Goal: Navigation & Orientation: Find specific page/section

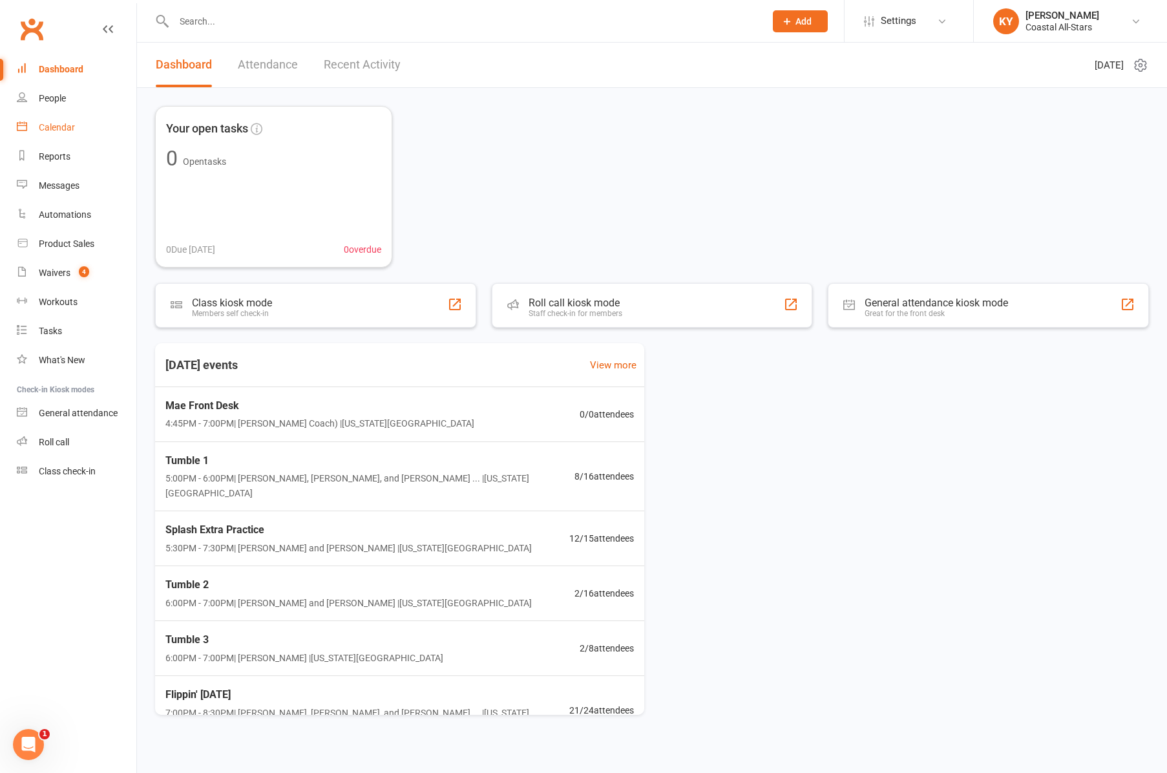
click at [41, 127] on div "Calendar" at bounding box center [57, 127] width 36 height 10
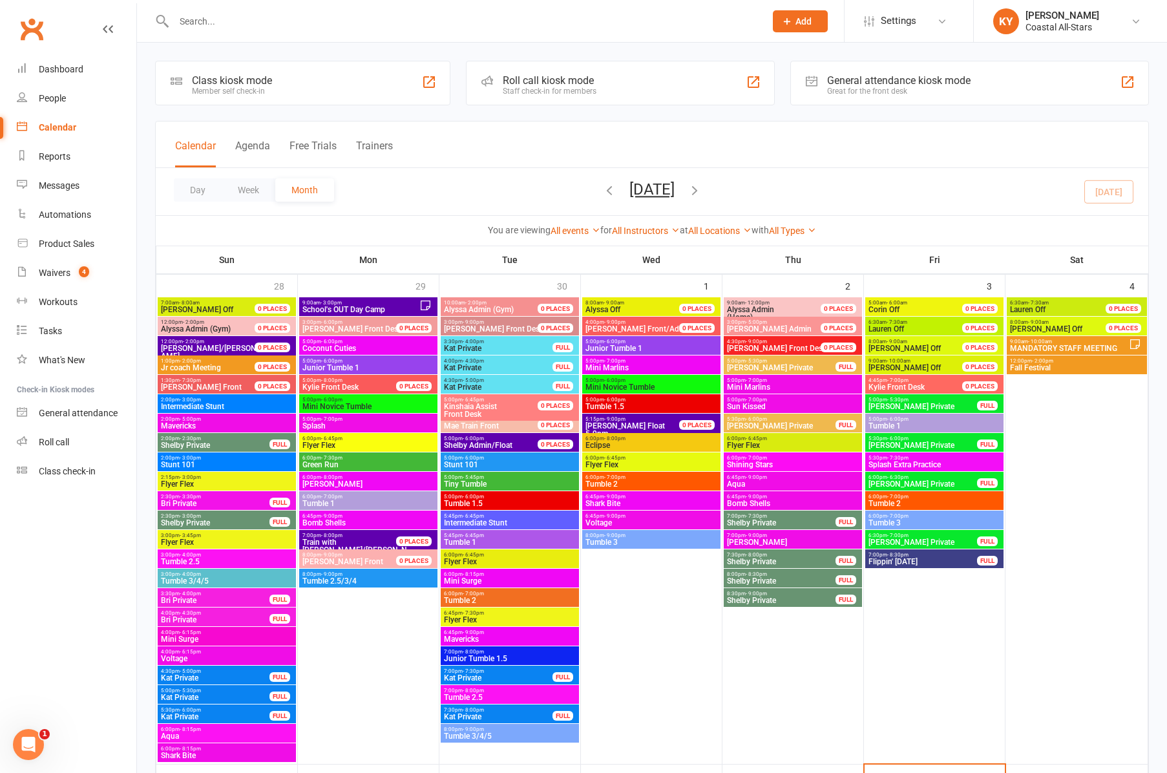
click at [810, 563] on span "Shelby Private" at bounding box center [781, 562] width 110 height 8
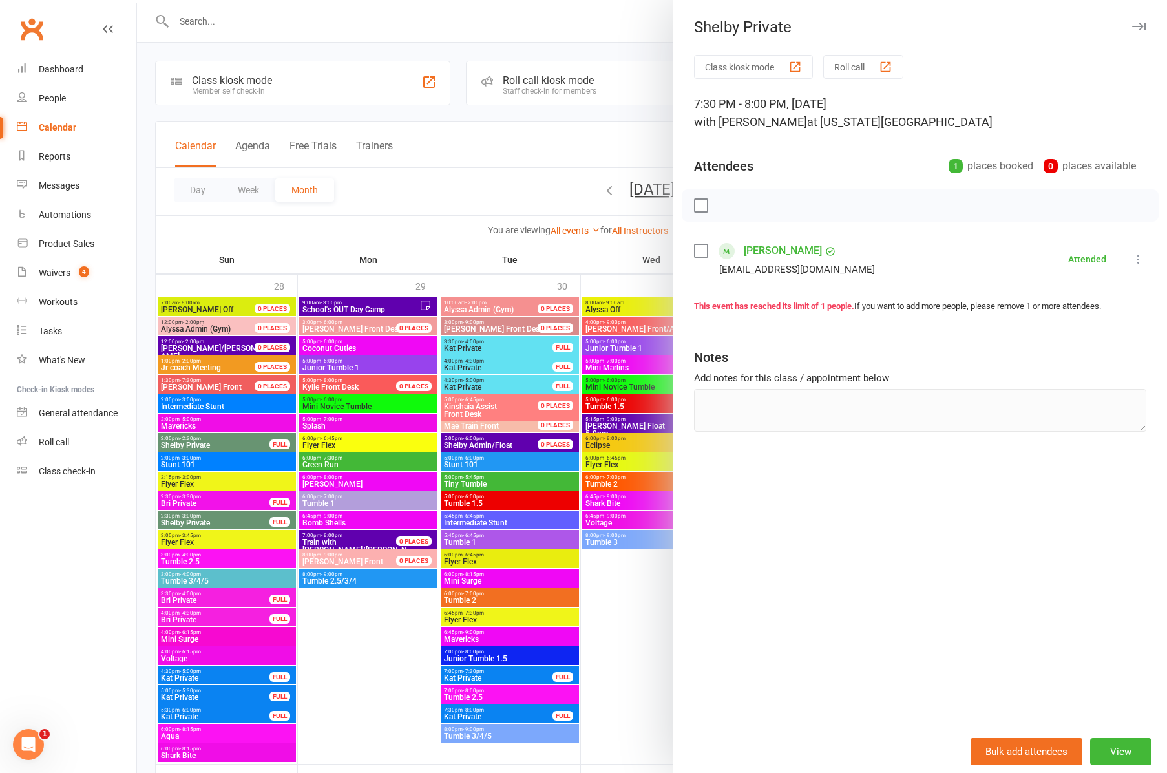
click at [810, 563] on div "Class kiosk mode Roll call 7:30 PM - 8:00 PM, [DATE] with [PERSON_NAME] at [US_…" at bounding box center [920, 392] width 494 height 675
click at [1139, 26] on icon "button" at bounding box center [1139, 27] width 14 height 8
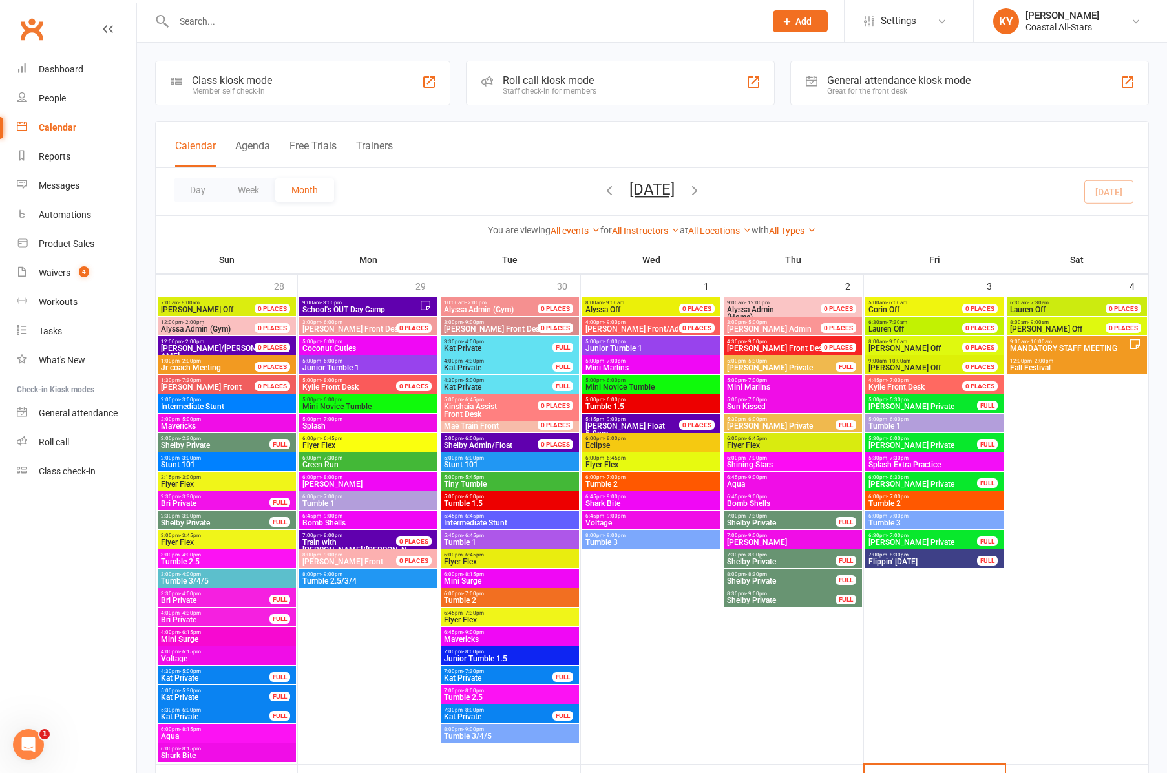
click at [835, 196] on div "Day Week Month [DATE] [DATE] Sun Mon Tue Wed Thu Fri Sat 28 29 30 01 02 03 04 0…" at bounding box center [652, 191] width 993 height 47
click at [545, 611] on span "6:45pm - 7:30pm" at bounding box center [509, 613] width 133 height 6
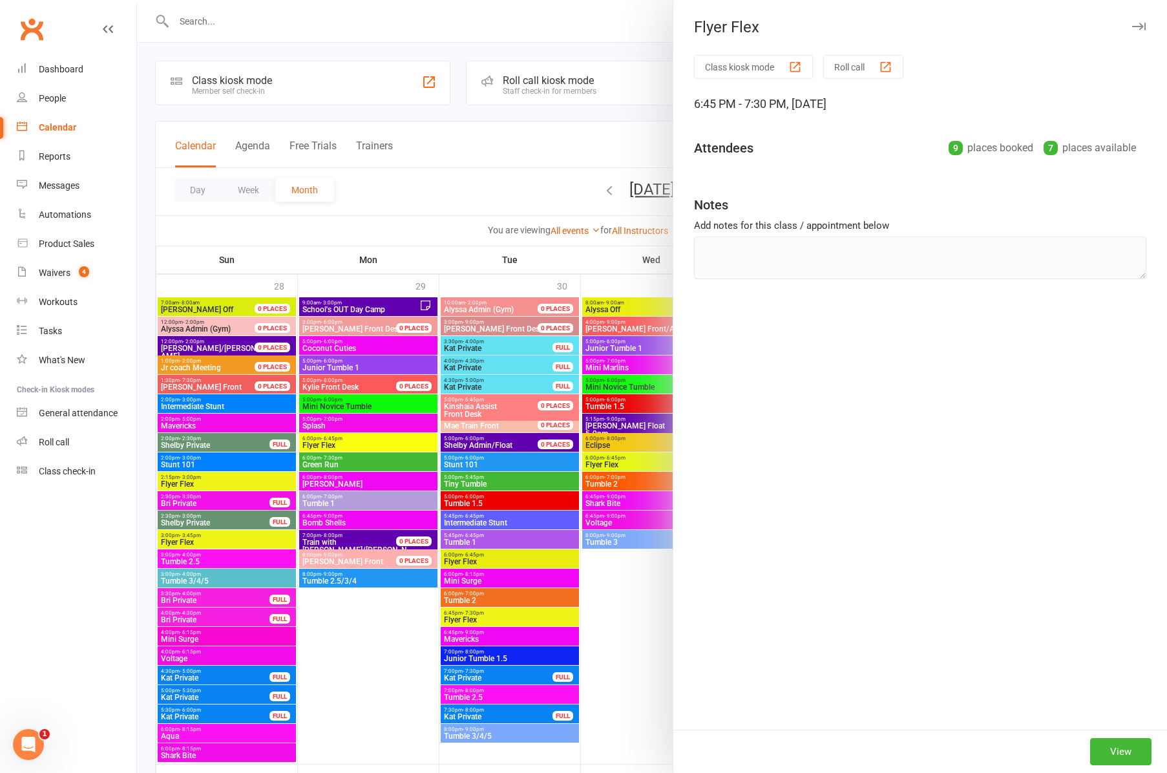
click at [545, 611] on div at bounding box center [652, 386] width 1030 height 773
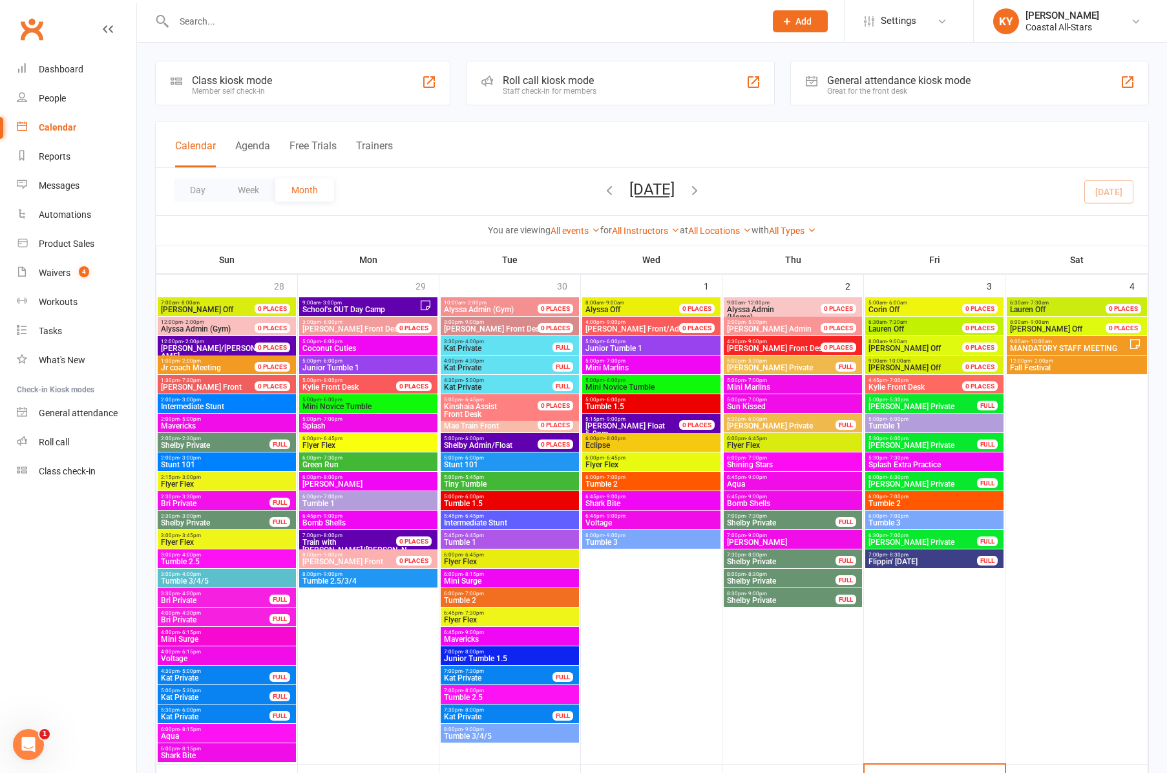
click at [859, 150] on div "Calendar Agenda Free Trials Trainers" at bounding box center [652, 144] width 993 height 47
drag, startPoint x: 886, startPoint y: 164, endPoint x: 1106, endPoint y: 217, distance: 226.0
click at [909, 174] on div "Calendar Agenda Free Trials Trainers Day Week Month [DATE] [DATE] Sun Mon Tue W…" at bounding box center [652, 183] width 994 height 125
drag, startPoint x: 1054, startPoint y: 224, endPoint x: 1000, endPoint y: 222, distance: 54.3
click at [1053, 224] on div "You are viewing All events All events Empty events Full events Non-empty events…" at bounding box center [652, 230] width 978 height 15
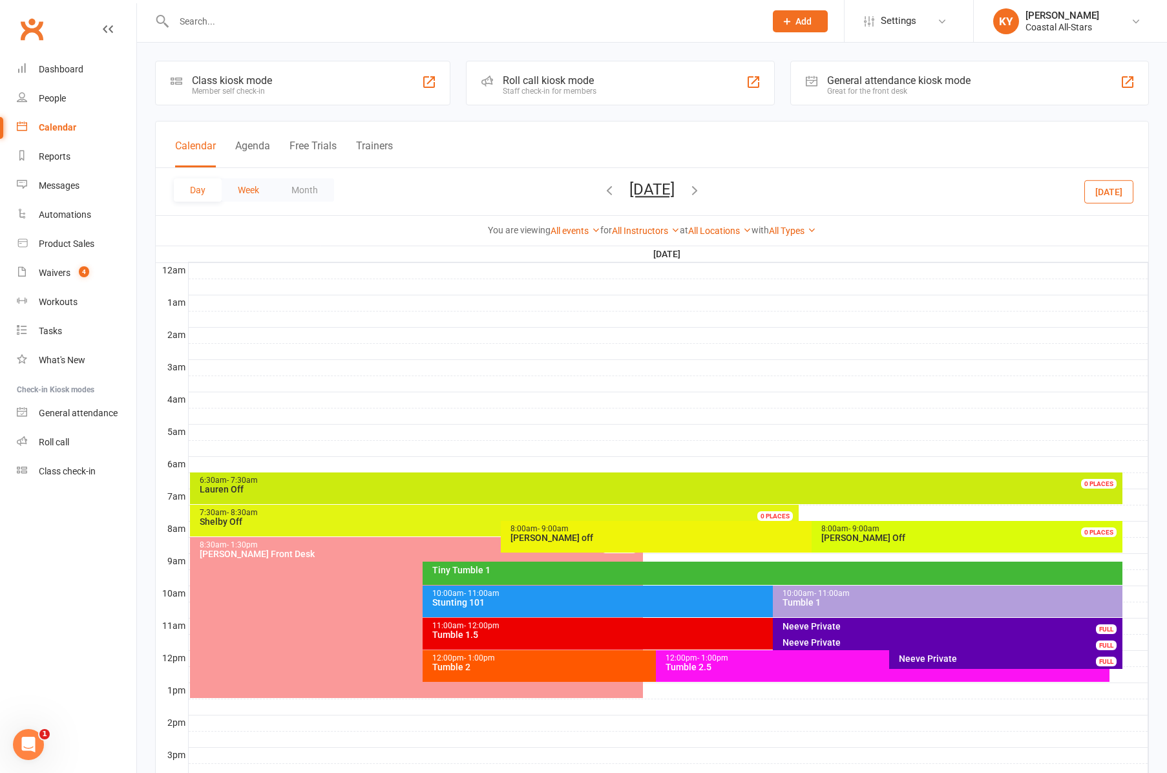
click at [251, 193] on button "Week" at bounding box center [249, 189] width 54 height 23
